Goal: Navigation & Orientation: Understand site structure

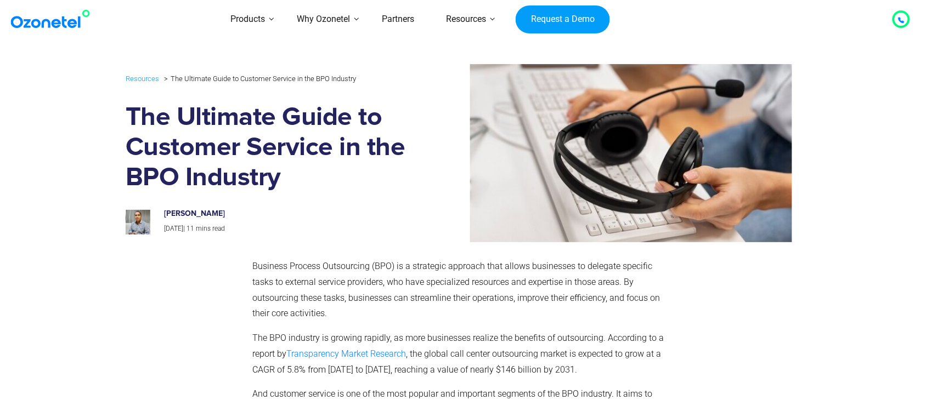
click at [59, 29] on img at bounding box center [52, 19] width 89 height 20
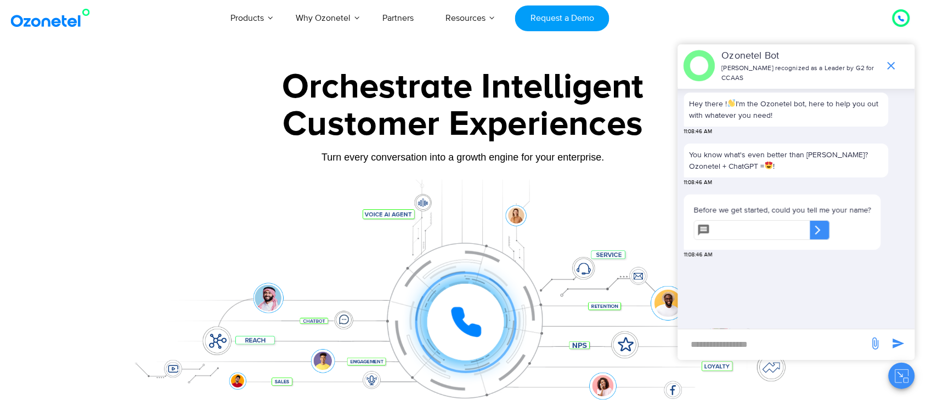
click at [713, 13] on div "Products AI & CX Voice AI Agents Agent Assist Voice of Customer Quality Audits …" at bounding box center [539, 18] width 758 height 36
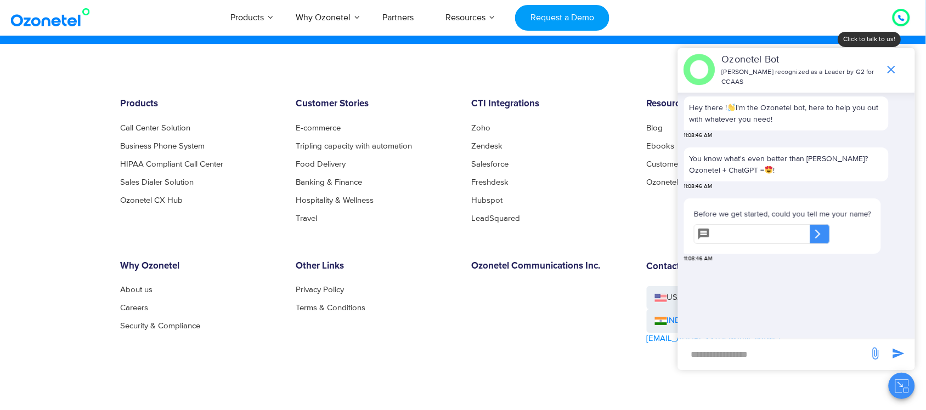
scroll to position [6038, 0]
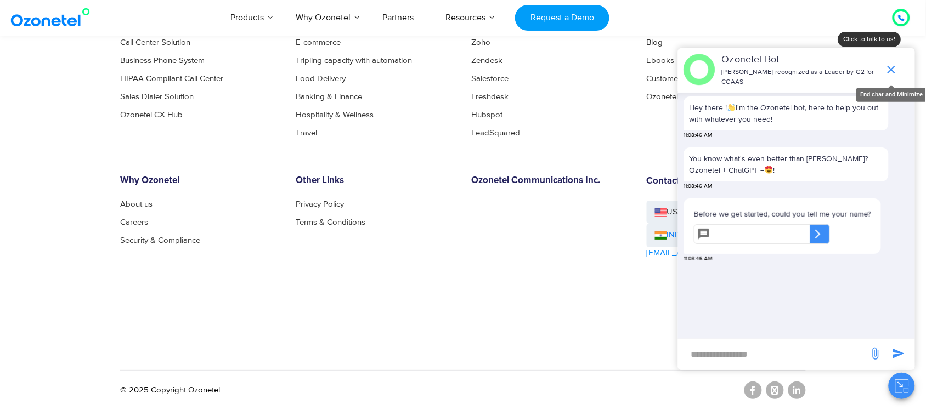
click at [900, 66] on span "end chat or minimize" at bounding box center [891, 70] width 22 height 22
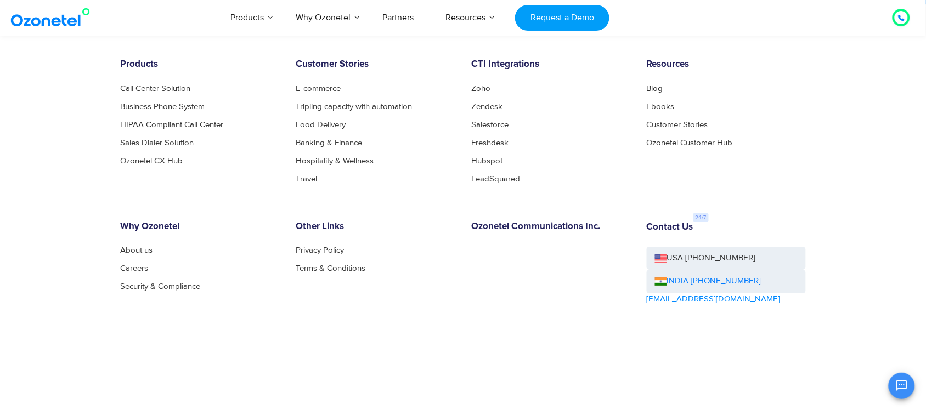
scroll to position [5969, 0]
